Goal: Information Seeking & Learning: Learn about a topic

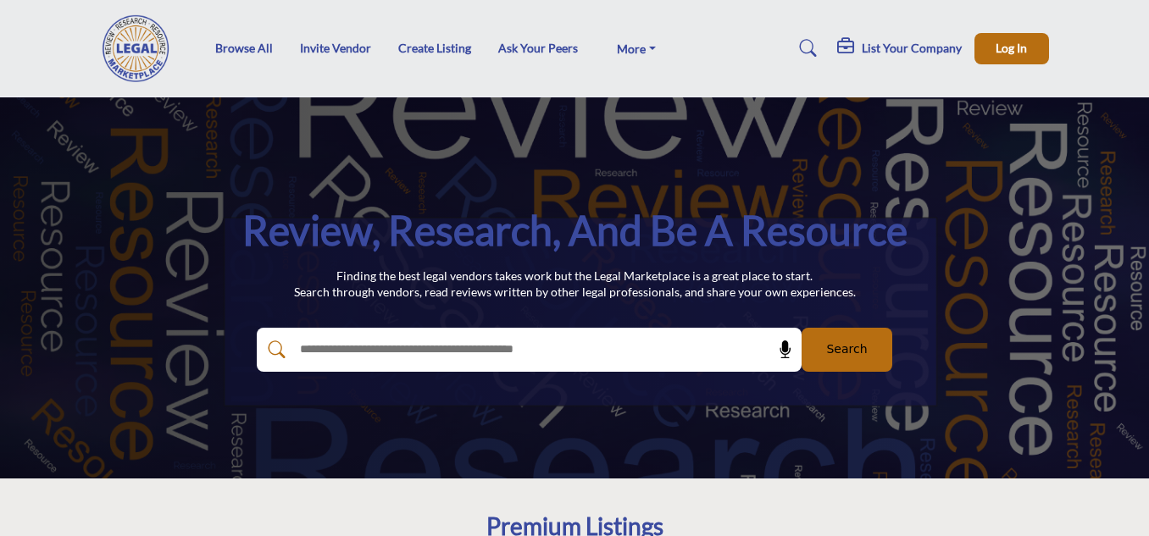
click at [541, 341] on input "text" at bounding box center [493, 349] width 404 height 25
type input "**********"
click at [801, 328] on button "Search" at bounding box center [846, 350] width 91 height 44
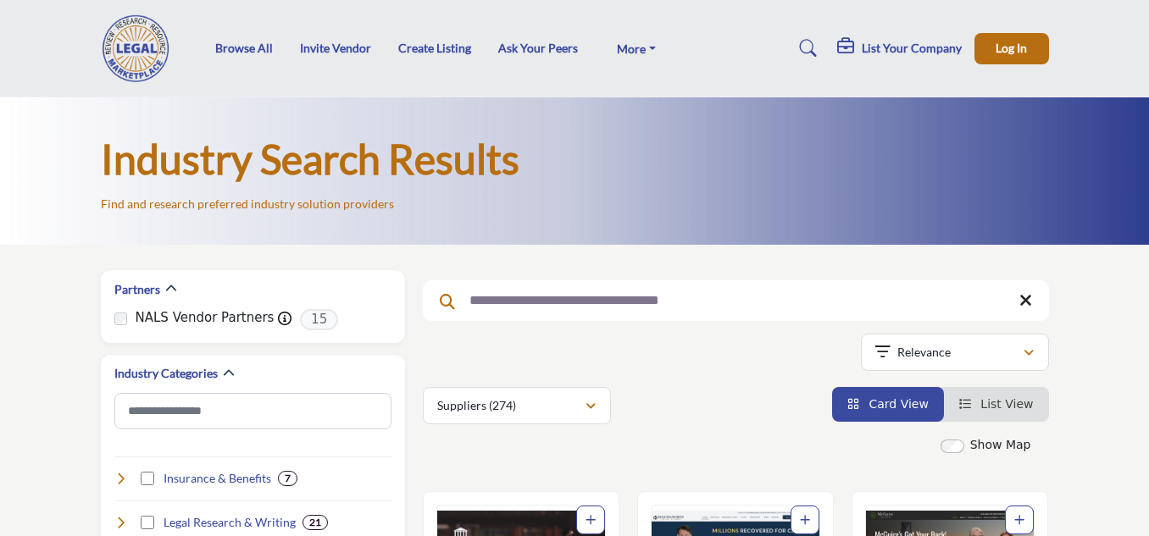
scroll to position [15, 0]
